Goal: Transaction & Acquisition: Subscribe to service/newsletter

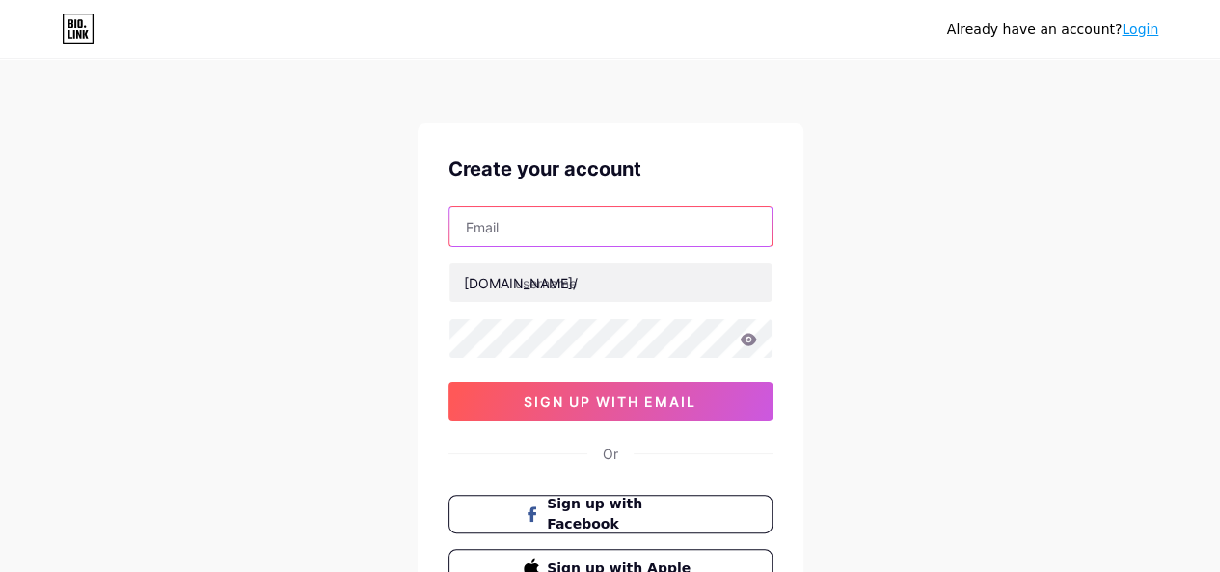
click at [511, 215] on input "text" at bounding box center [610, 226] width 322 height 39
type input "[EMAIL_ADDRESS][DOMAIN_NAME]"
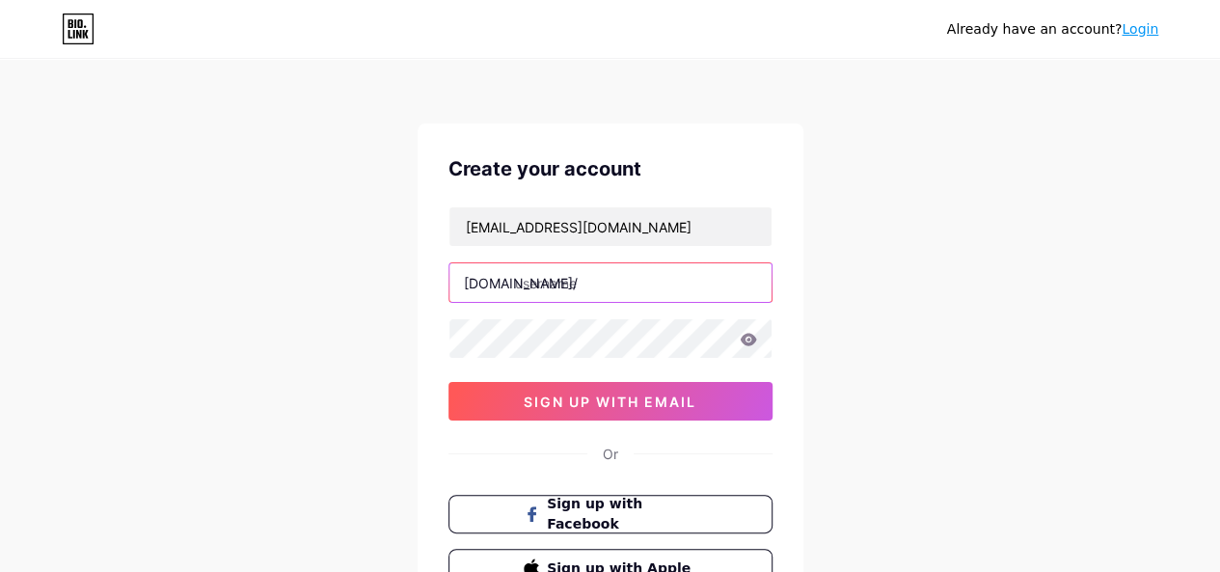
click at [574, 274] on input "text" at bounding box center [610, 282] width 322 height 39
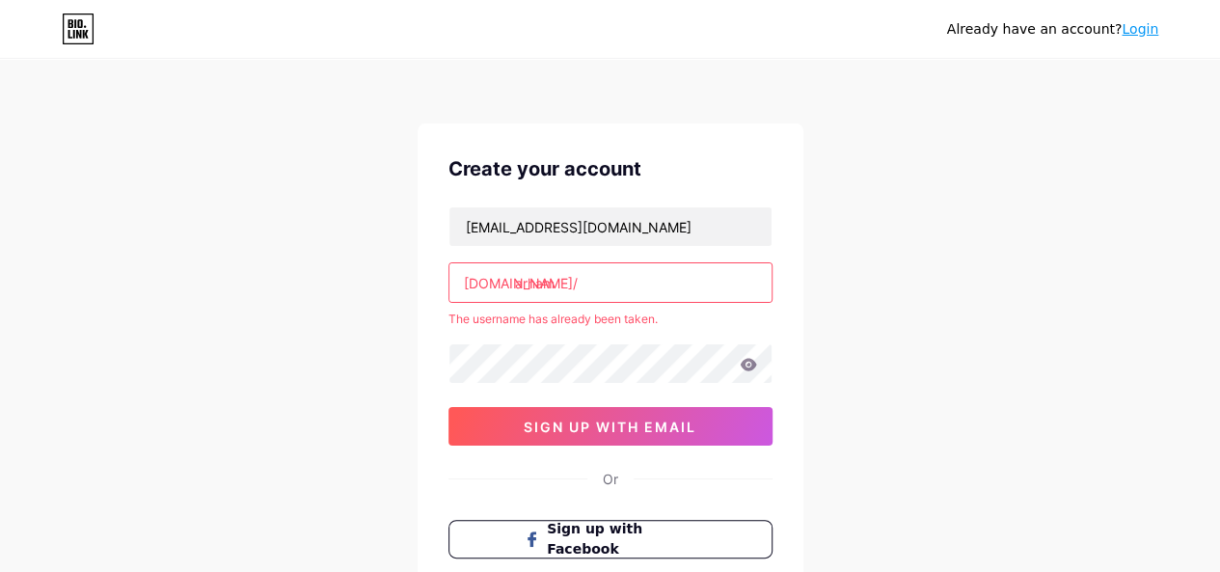
click at [615, 279] on input "arham" at bounding box center [610, 282] width 322 height 39
click at [615, 280] on input "arham" at bounding box center [610, 282] width 322 height 39
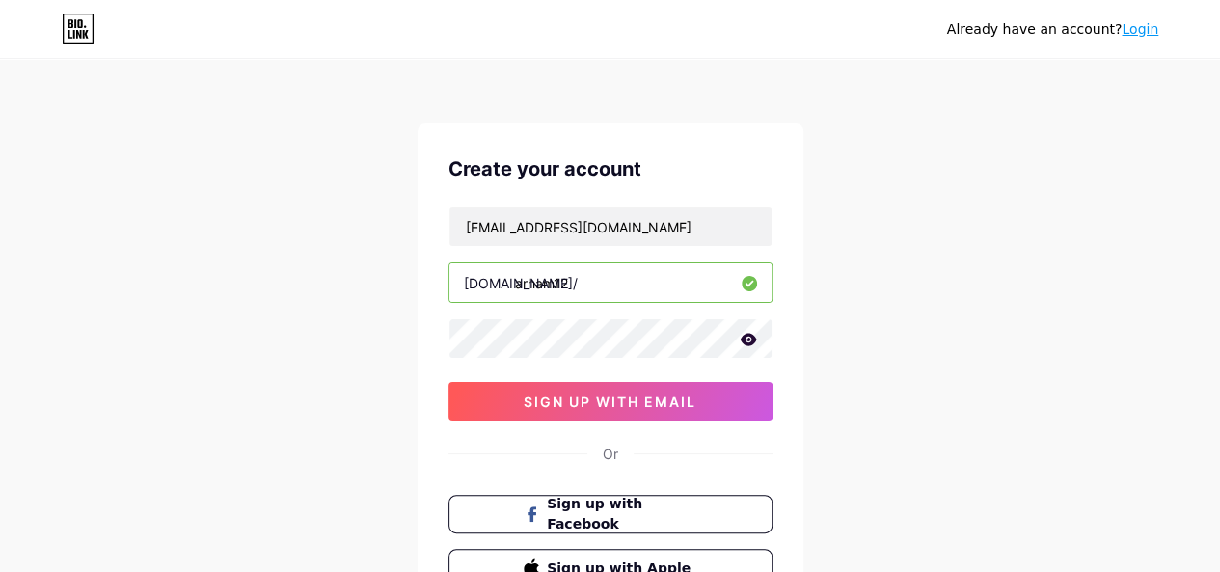
click at [752, 339] on icon at bounding box center [747, 339] width 16 height 13
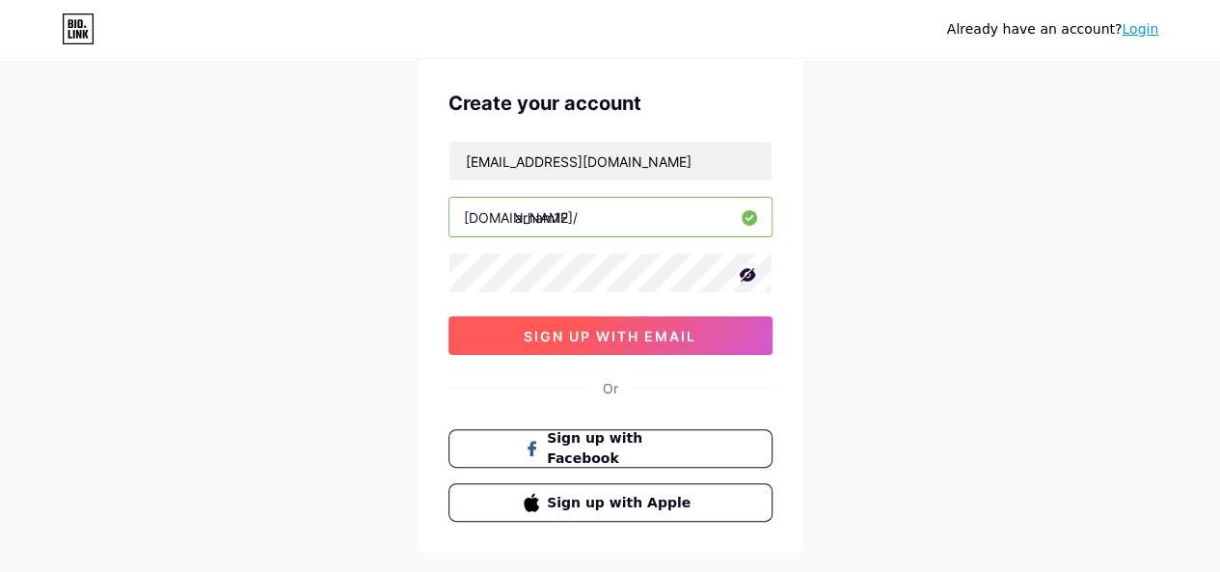
scroll to position [96, 0]
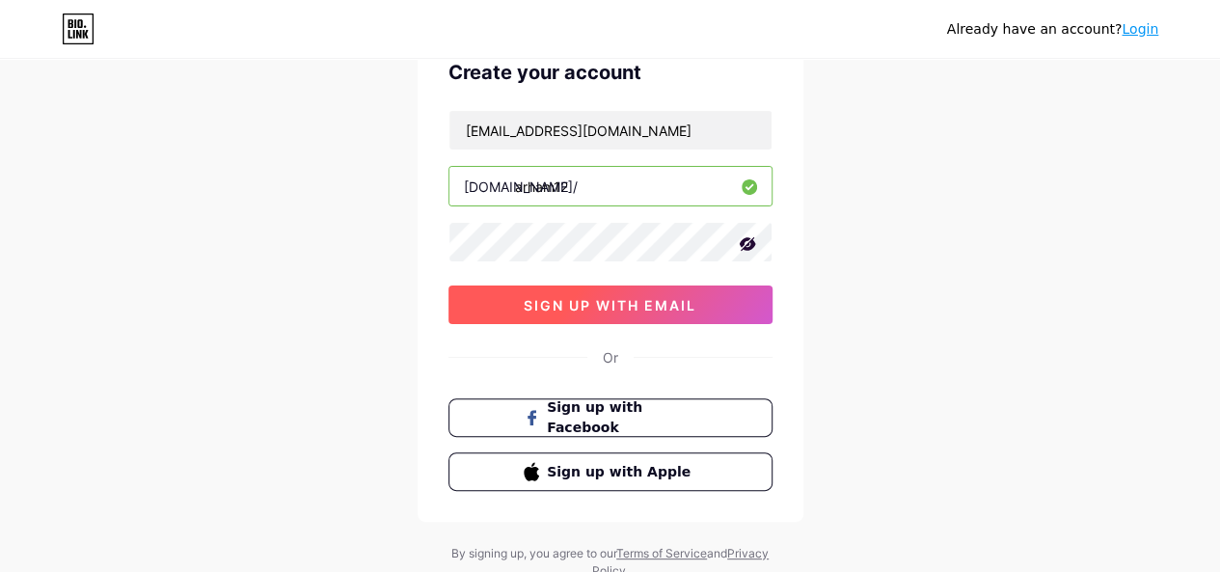
click at [644, 312] on button "sign up with email" at bounding box center [610, 304] width 324 height 39
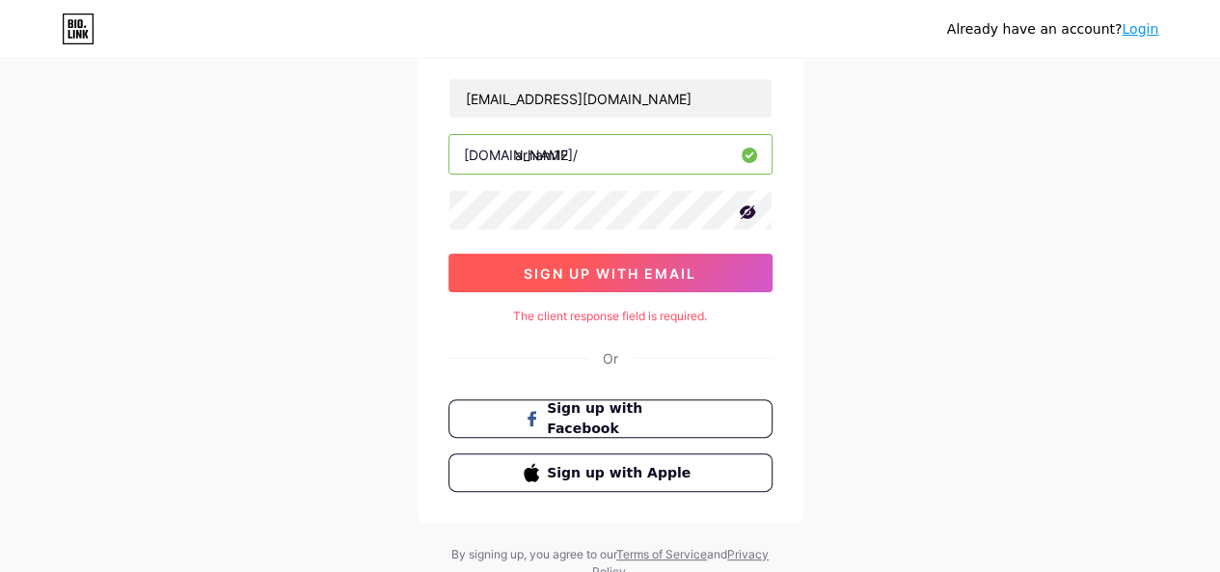
scroll to position [0, 0]
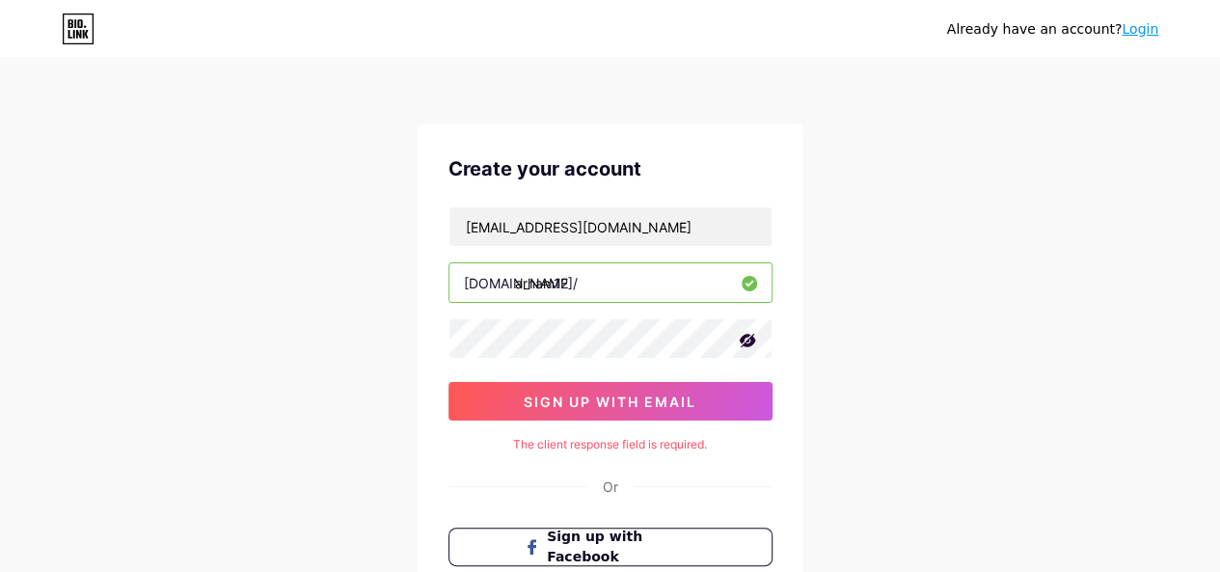
click at [601, 282] on input "arham12" at bounding box center [610, 282] width 322 height 39
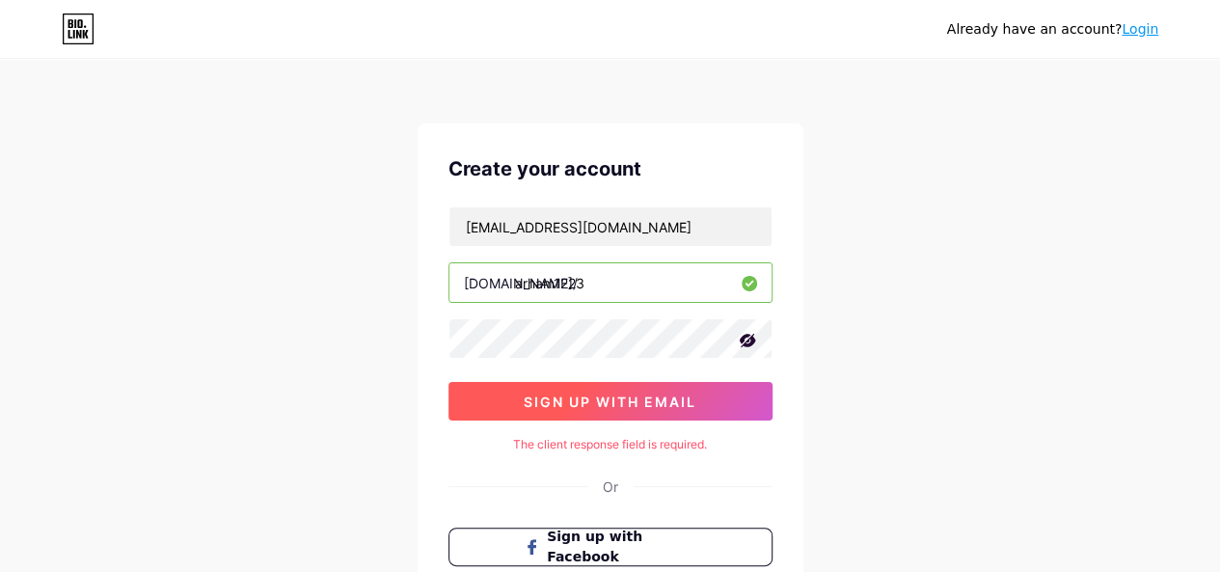
click at [637, 400] on span "sign up with email" at bounding box center [609, 401] width 173 height 16
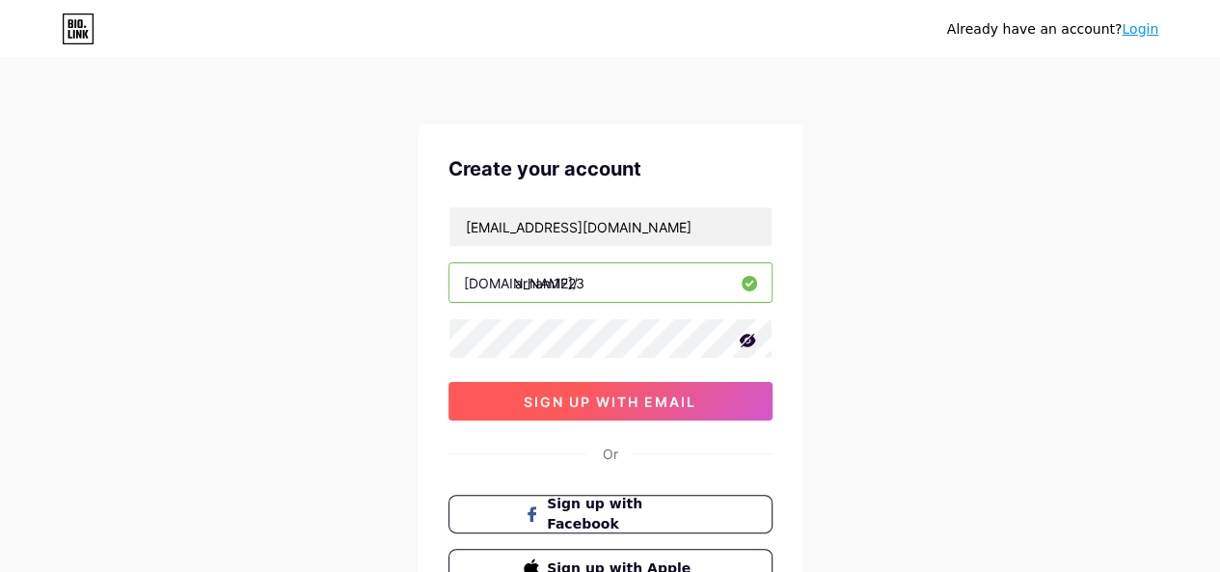
click at [638, 396] on span "sign up with email" at bounding box center [609, 401] width 173 height 16
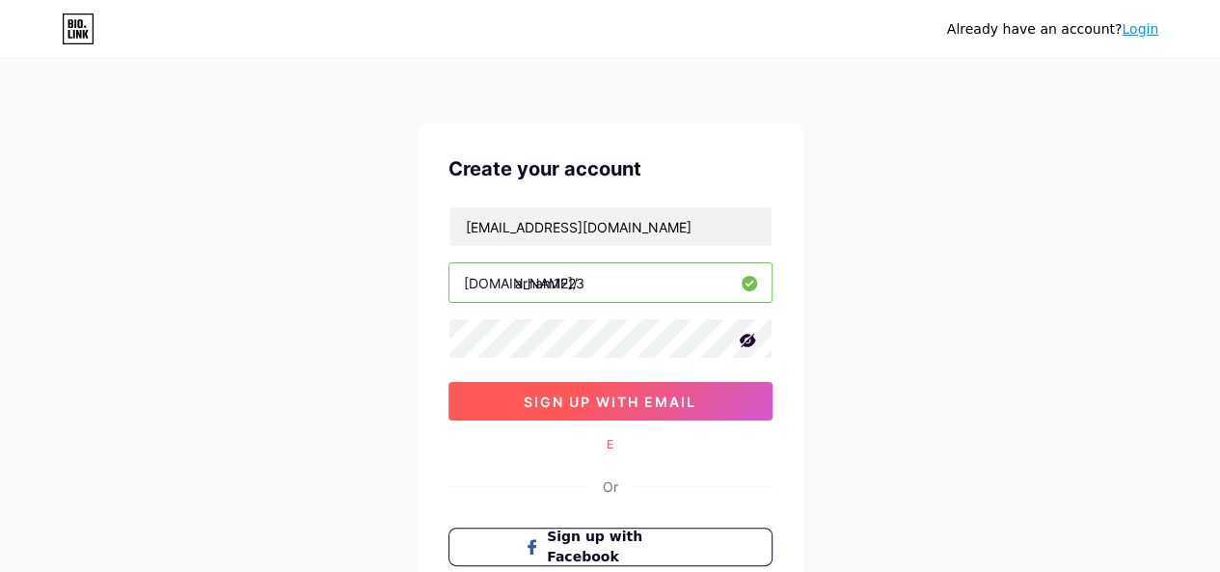
click at [638, 396] on span "sign up with email" at bounding box center [609, 401] width 173 height 16
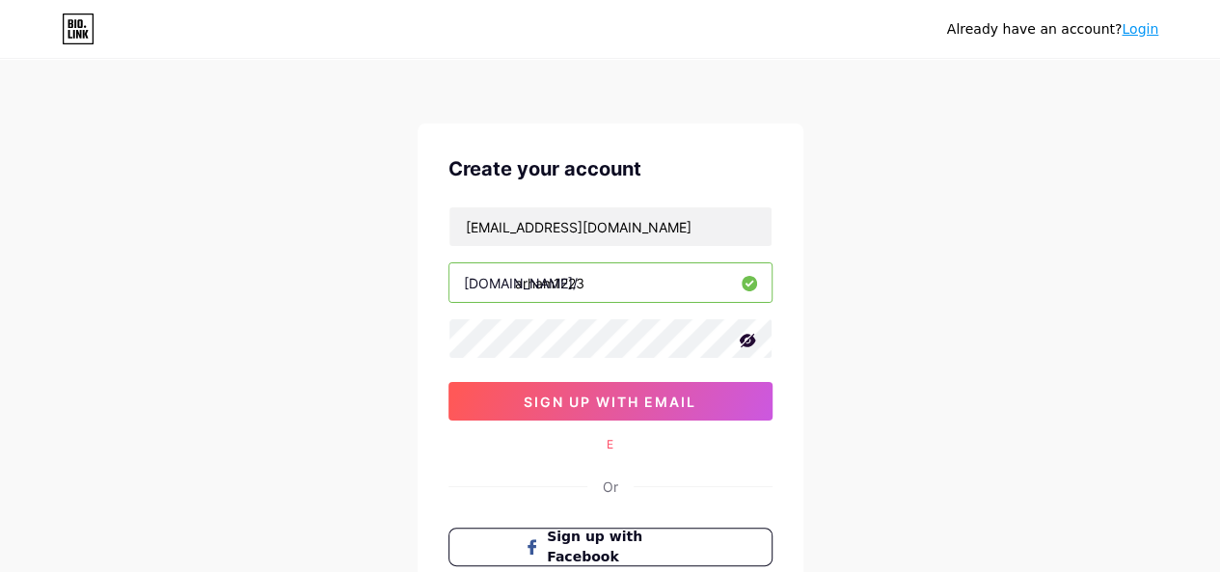
click at [615, 441] on div "E" at bounding box center [610, 444] width 324 height 17
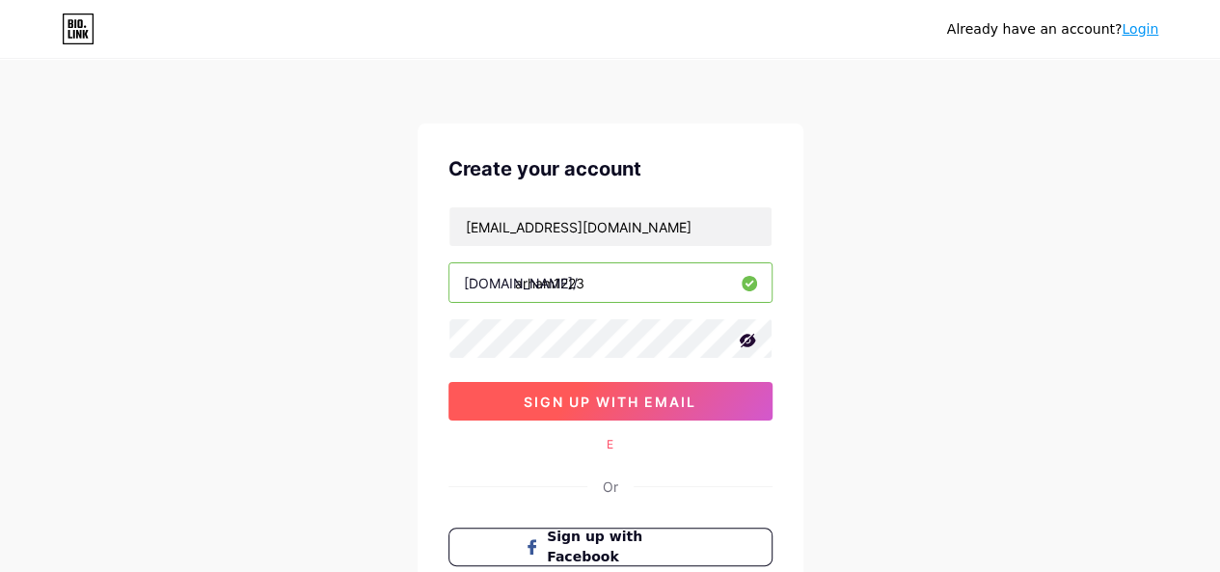
click at [644, 394] on span "sign up with email" at bounding box center [609, 401] width 173 height 16
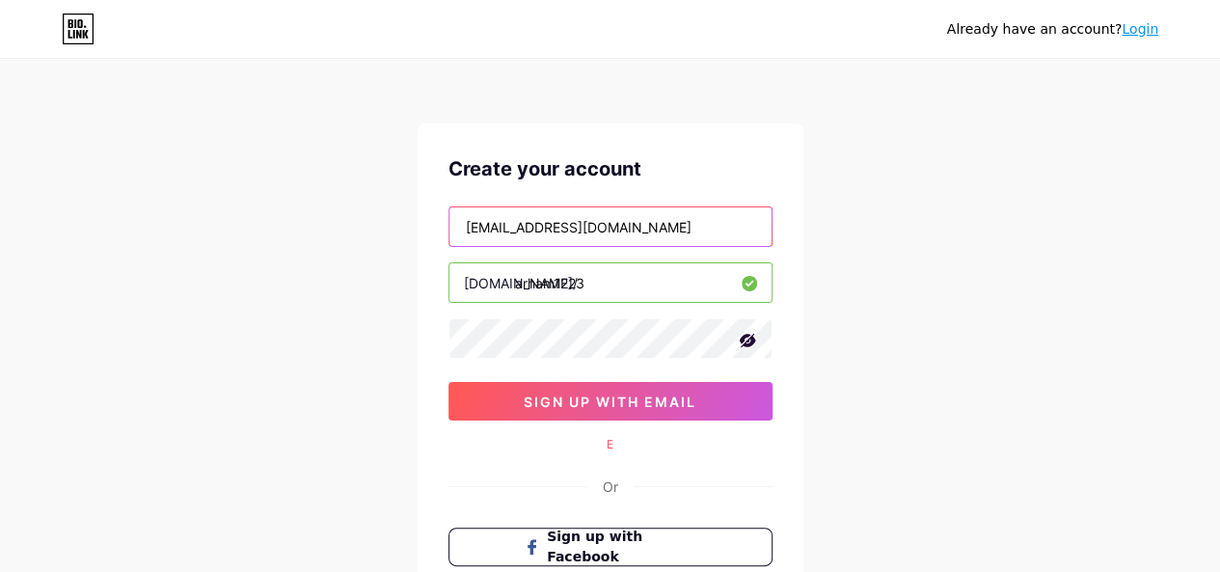
click at [665, 228] on input "[EMAIL_ADDRESS][DOMAIN_NAME]" at bounding box center [610, 226] width 322 height 39
click at [674, 294] on input "arham1223" at bounding box center [610, 282] width 322 height 39
type input "a"
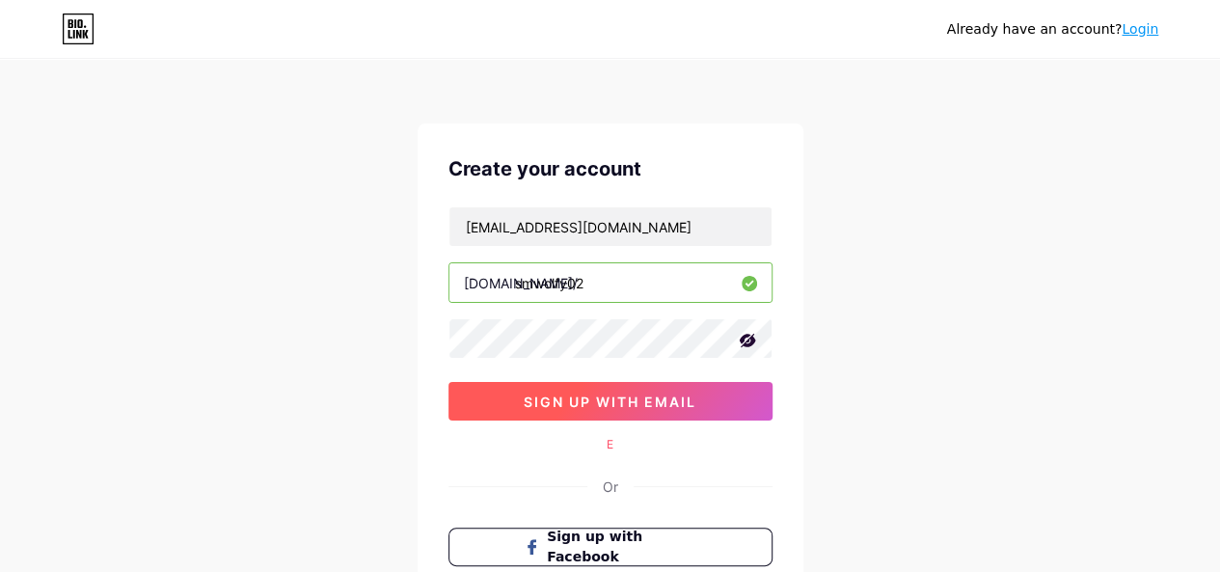
click at [707, 400] on button "sign up with email" at bounding box center [610, 401] width 324 height 39
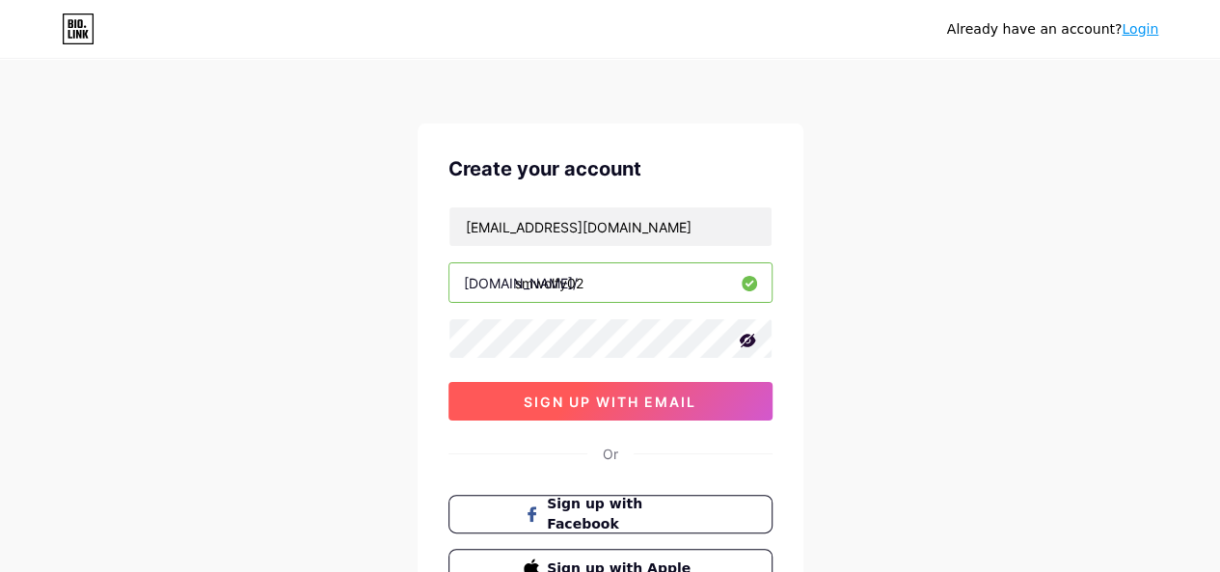
click at [685, 398] on span "sign up with email" at bounding box center [609, 401] width 173 height 16
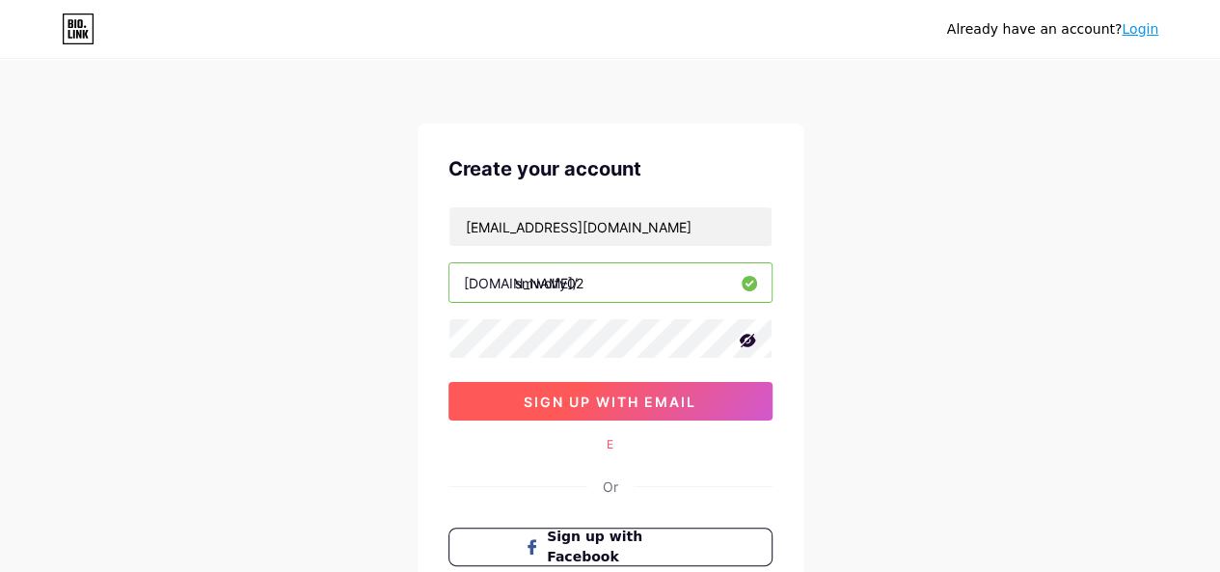
click at [685, 398] on span "sign up with email" at bounding box center [609, 401] width 173 height 16
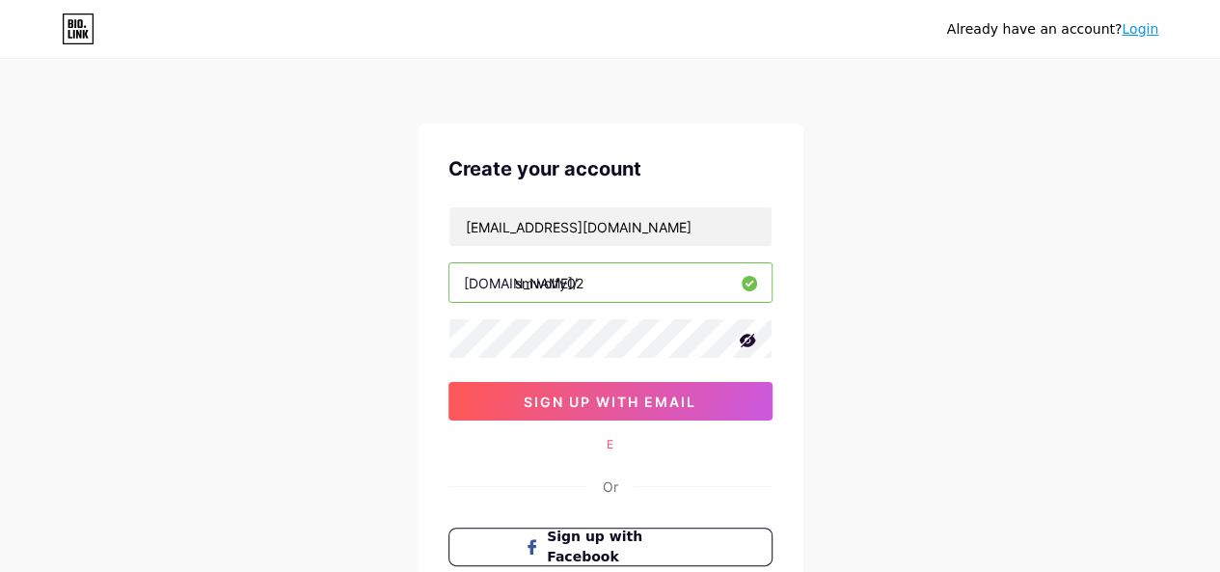
click at [613, 444] on div "E" at bounding box center [610, 444] width 324 height 17
click at [611, 441] on div "E" at bounding box center [610, 444] width 324 height 17
click at [623, 279] on input "smwolfy02" at bounding box center [610, 282] width 322 height 39
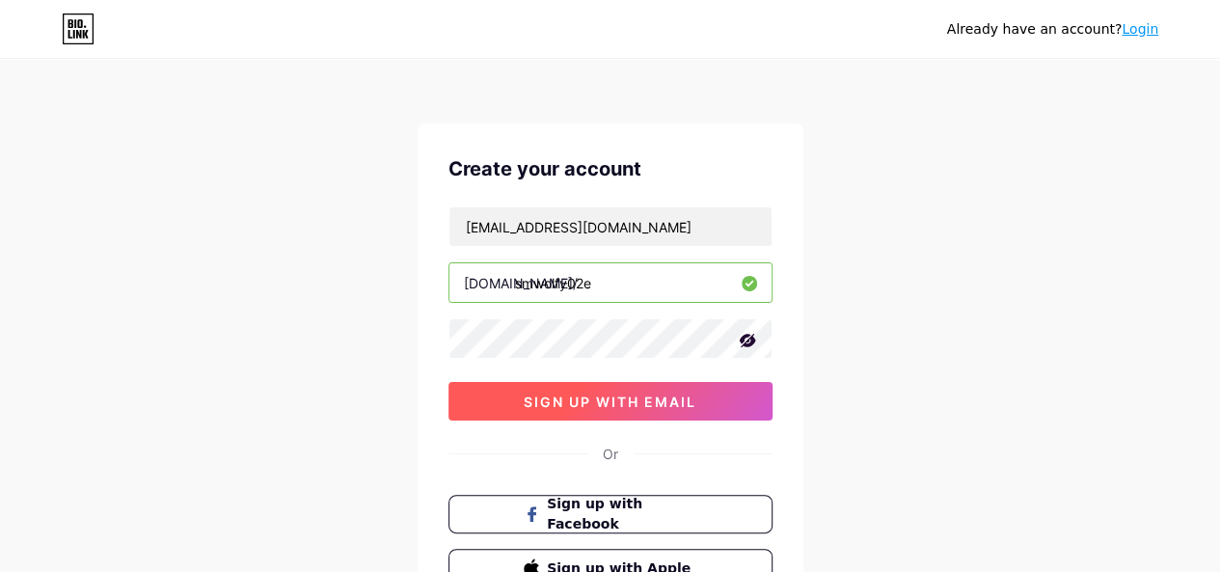
click at [644, 398] on span "sign up with email" at bounding box center [609, 401] width 173 height 16
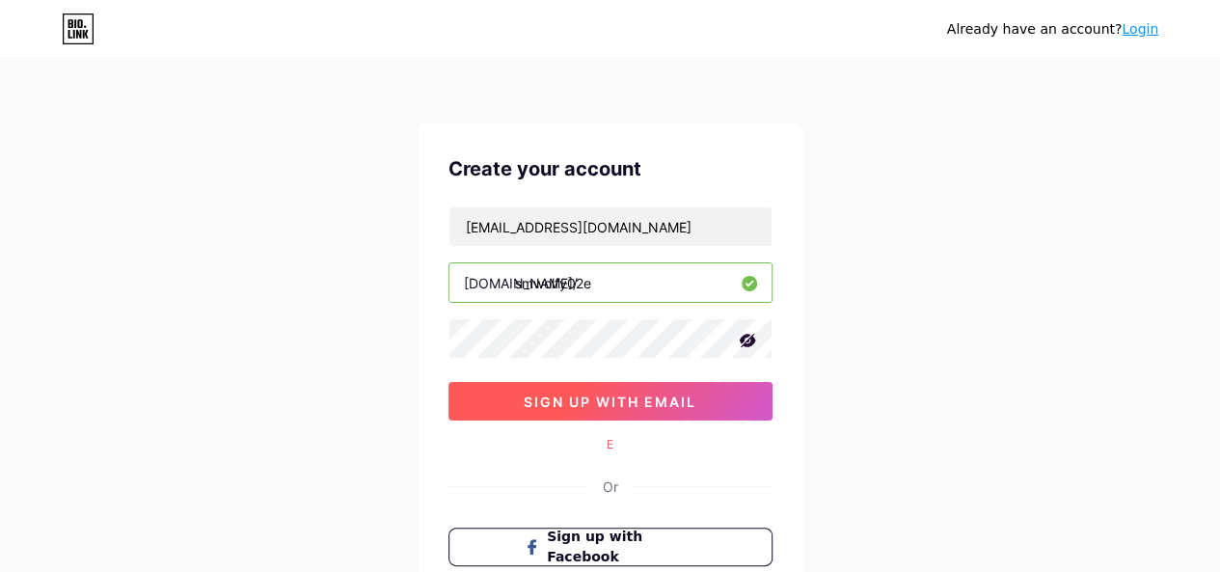
click at [639, 404] on span "sign up with email" at bounding box center [609, 401] width 173 height 16
click at [638, 404] on span "sign up with email" at bounding box center [609, 401] width 173 height 16
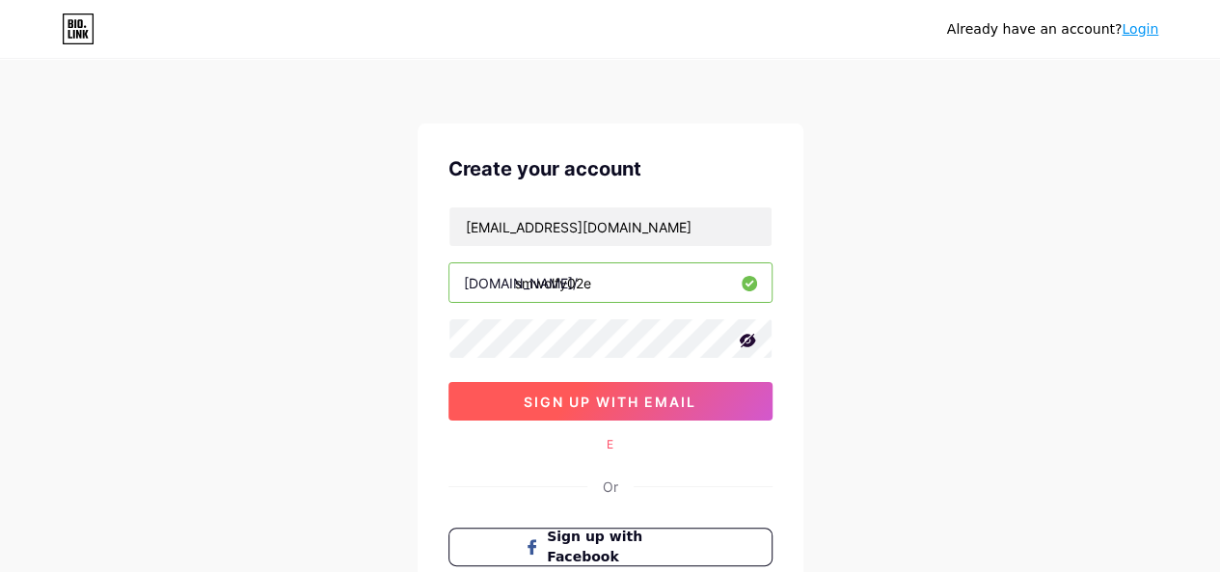
click at [638, 403] on span "sign up with email" at bounding box center [609, 401] width 173 height 16
click at [638, 402] on span "sign up with email" at bounding box center [609, 401] width 173 height 16
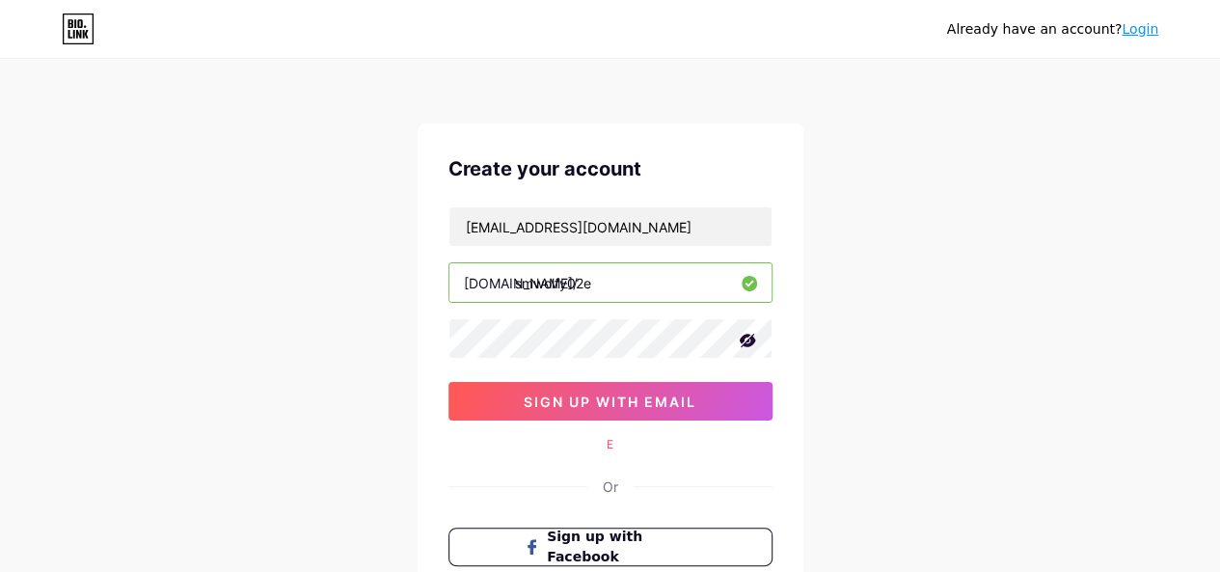
click at [630, 276] on input "smwolfy02e" at bounding box center [610, 282] width 322 height 39
type input "smwolfy02"
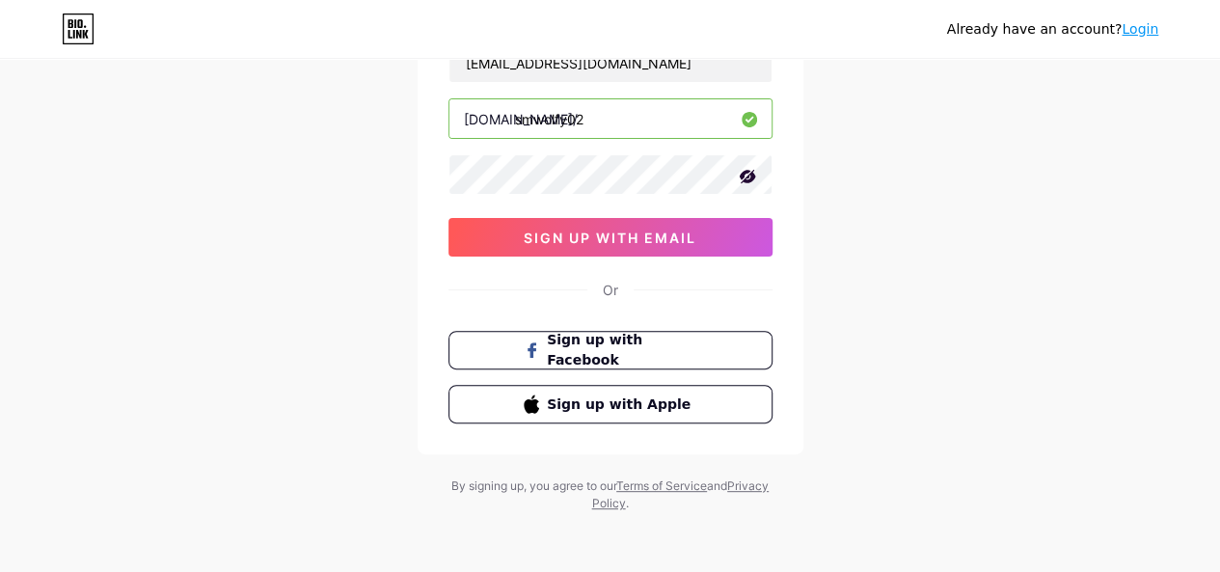
scroll to position [67, 0]
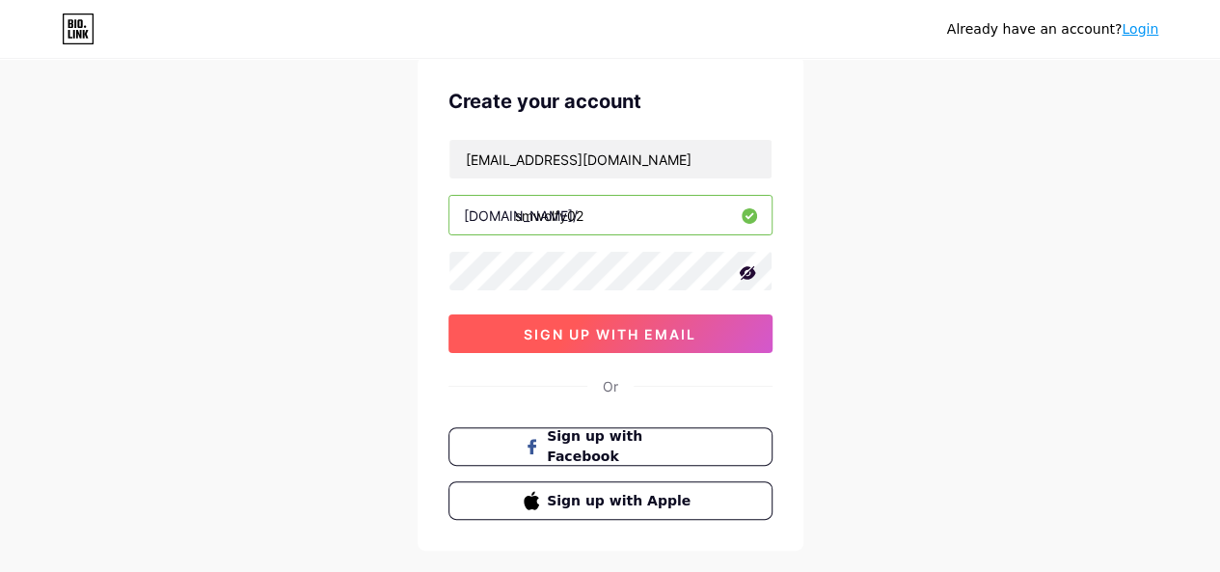
click at [519, 317] on button "sign up with email" at bounding box center [610, 333] width 324 height 39
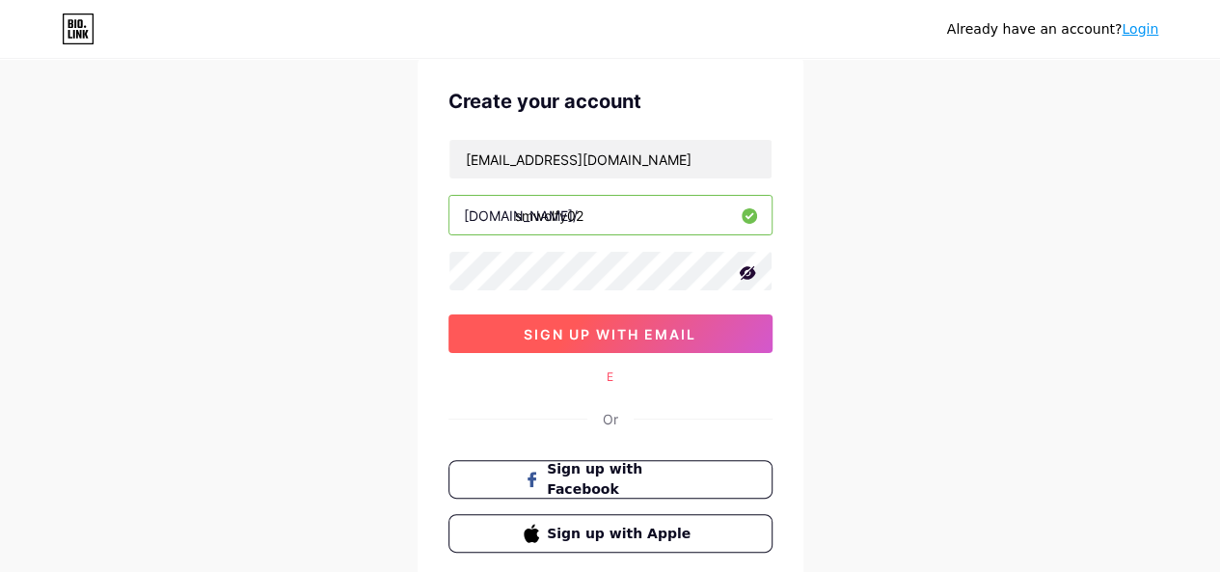
click at [519, 317] on button "sign up with email" at bounding box center [610, 333] width 324 height 39
